Goal: Task Accomplishment & Management: Manage account settings

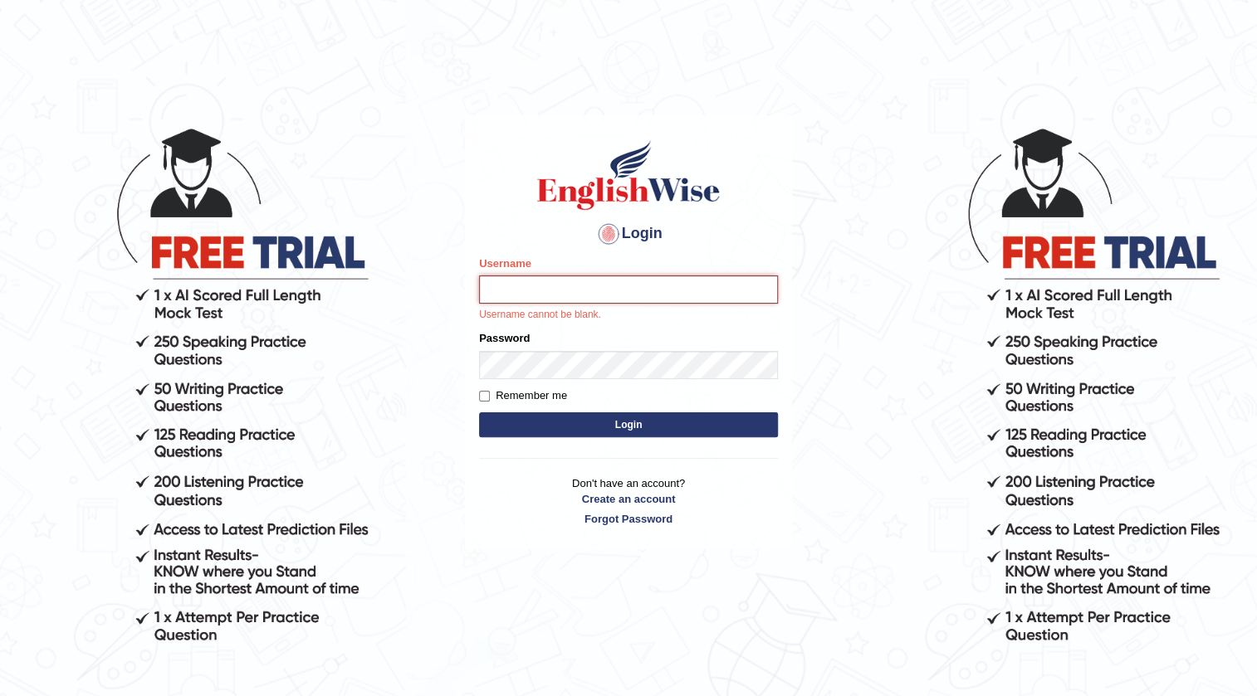
drag, startPoint x: 0, startPoint y: 0, endPoint x: 533, endPoint y: 283, distance: 603.4
click at [533, 283] on input "Username" at bounding box center [628, 290] width 299 height 28
click at [498, 286] on input "Username" at bounding box center [628, 290] width 299 height 28
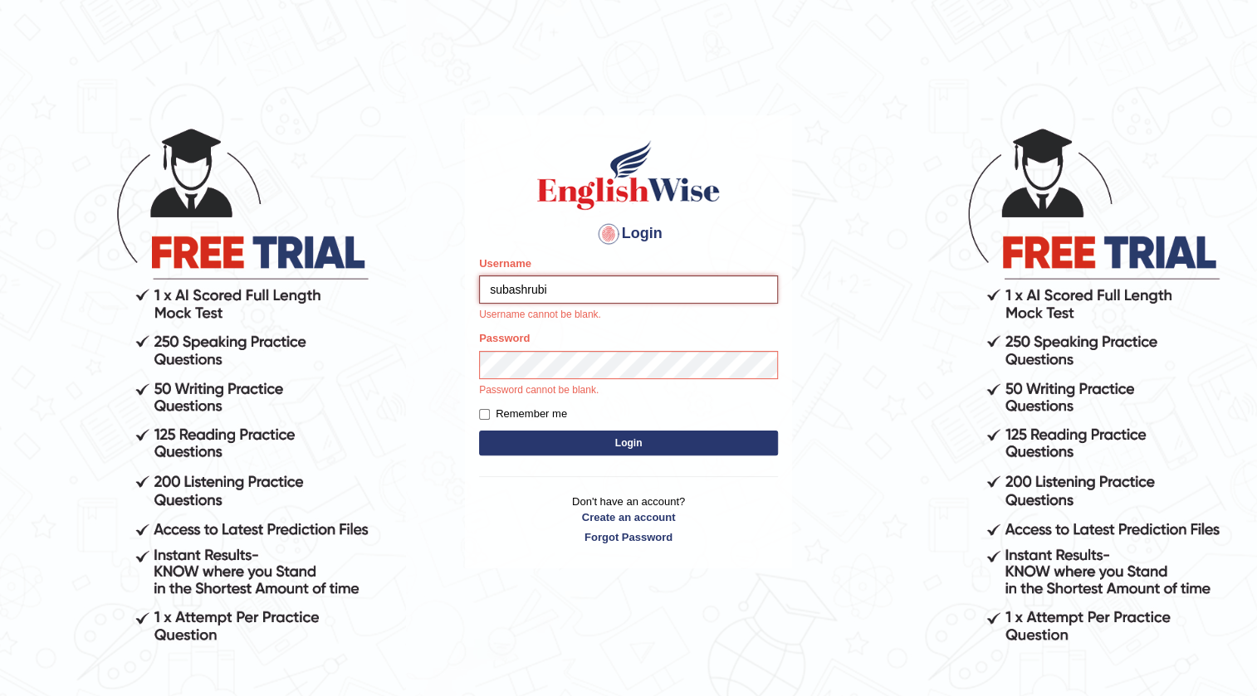
type input "subashrubi"
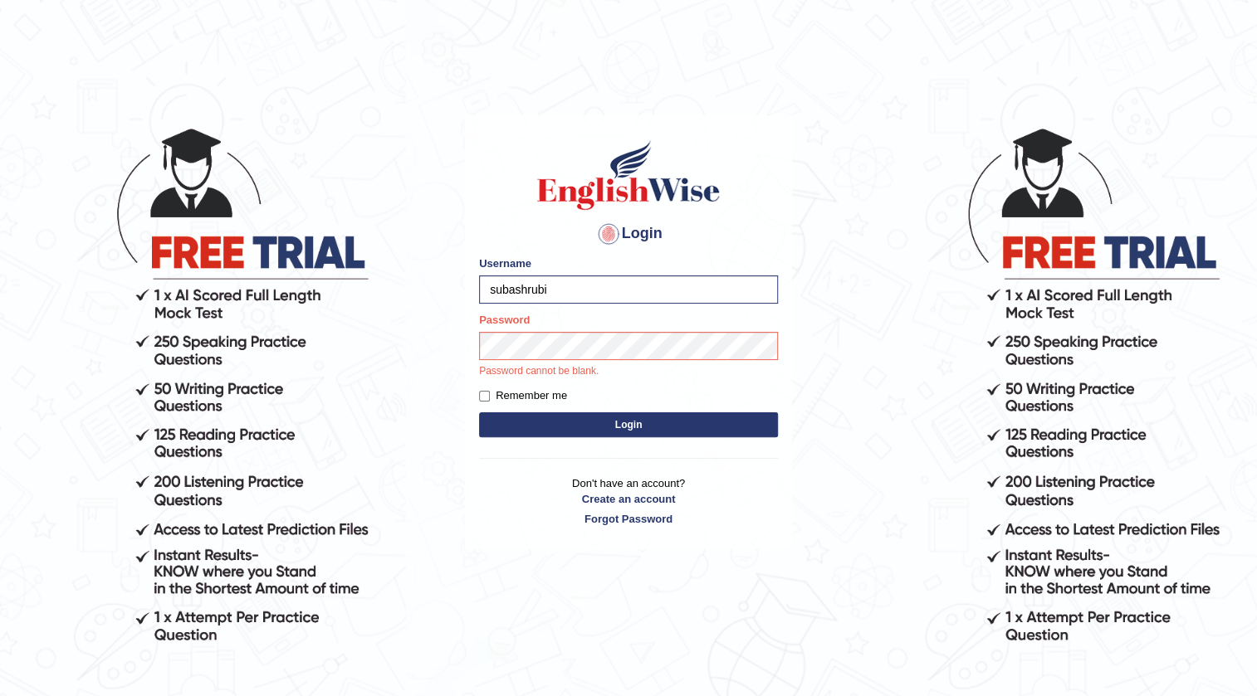
click at [574, 432] on button "Login" at bounding box center [628, 425] width 299 height 25
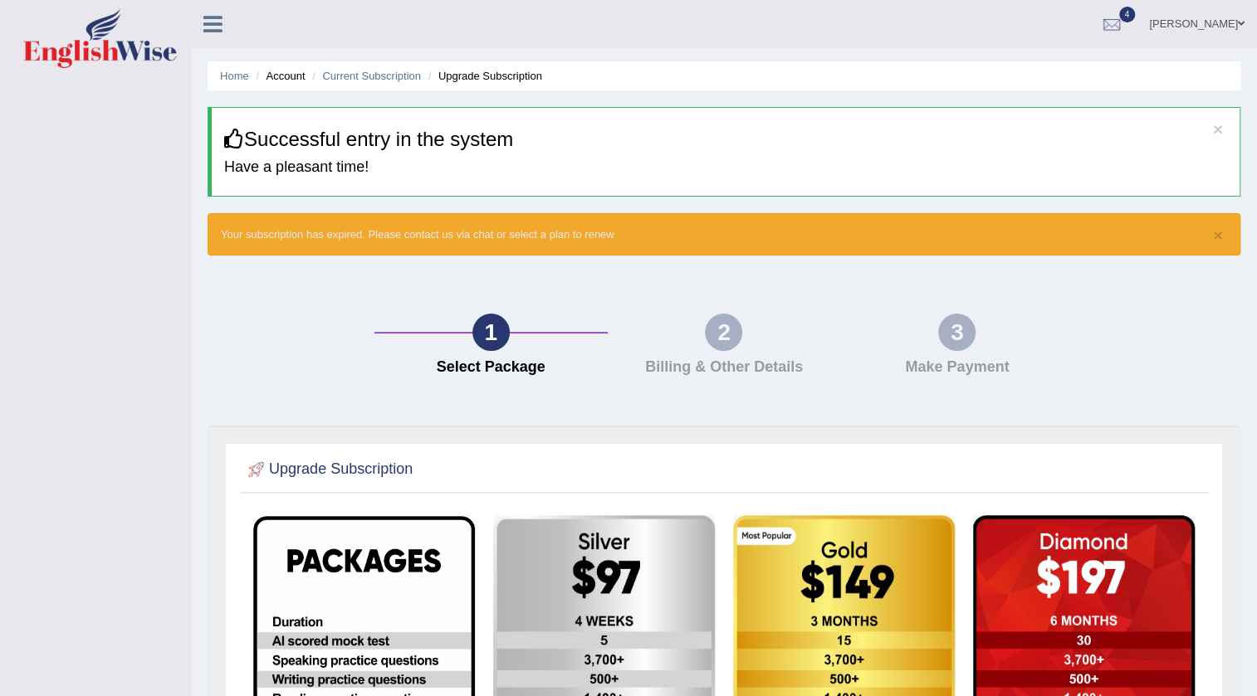
click at [141, 60] on img at bounding box center [100, 38] width 154 height 60
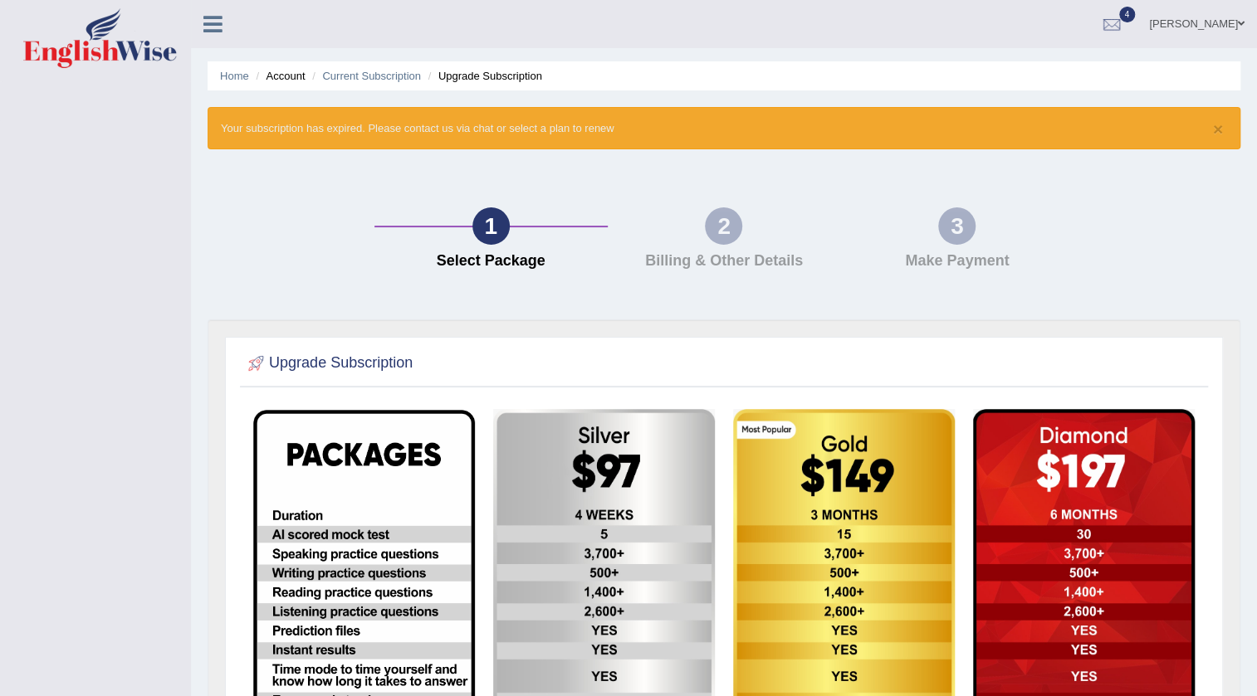
click at [231, 17] on link at bounding box center [213, 22] width 44 height 25
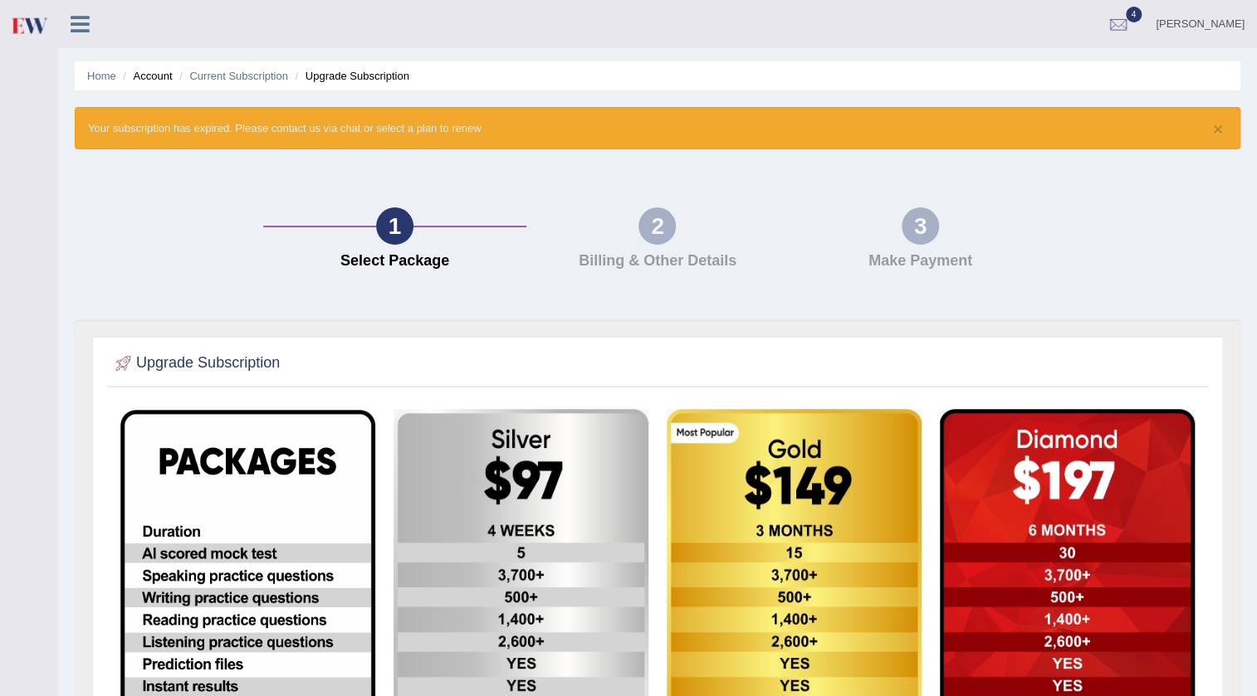
click at [222, 17] on div "subash adhikari Toggle navigation Username: subashrubi Access Type: Online Subs…" at bounding box center [657, 24] width 1199 height 48
